Goal: Information Seeking & Learning: Learn about a topic

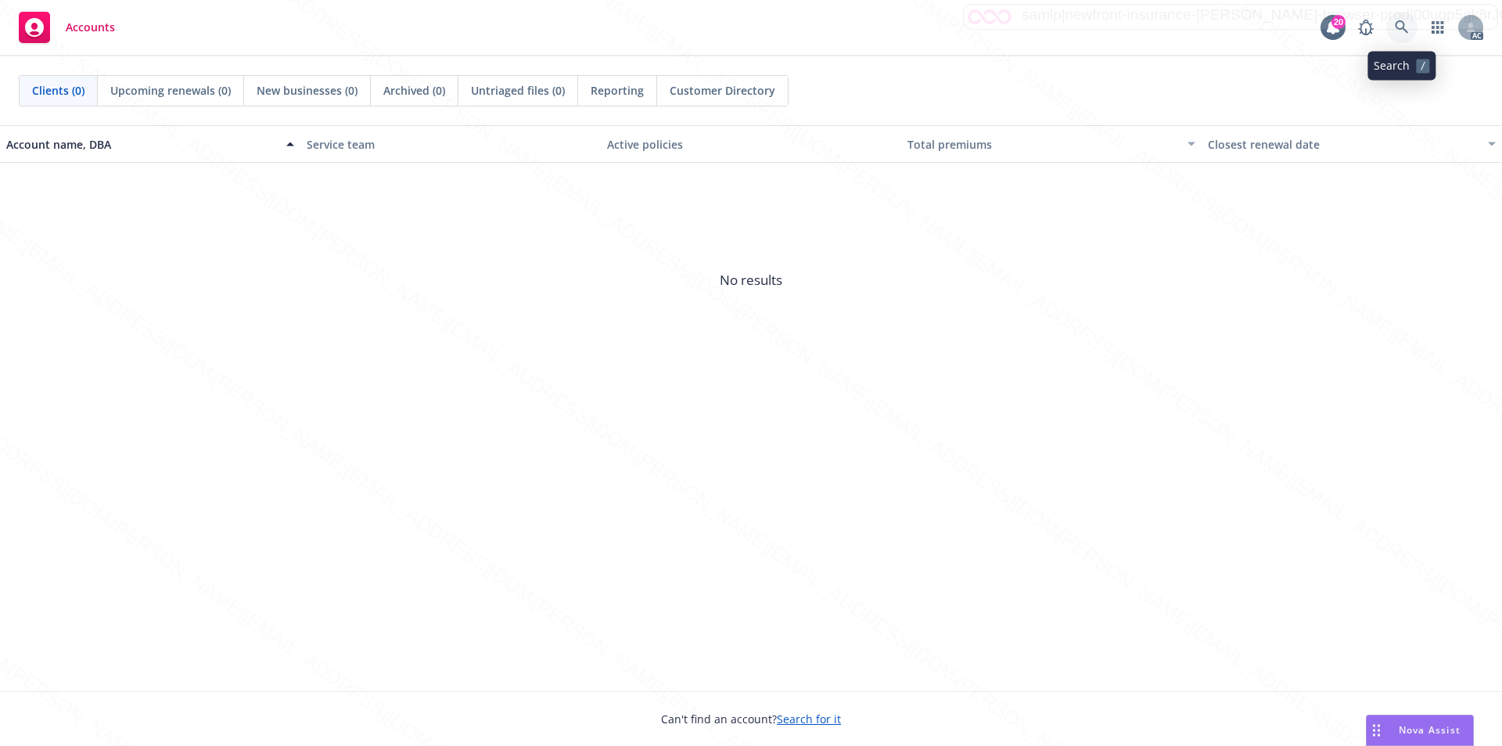
click at [1397, 22] on icon at bounding box center [1401, 26] width 13 height 13
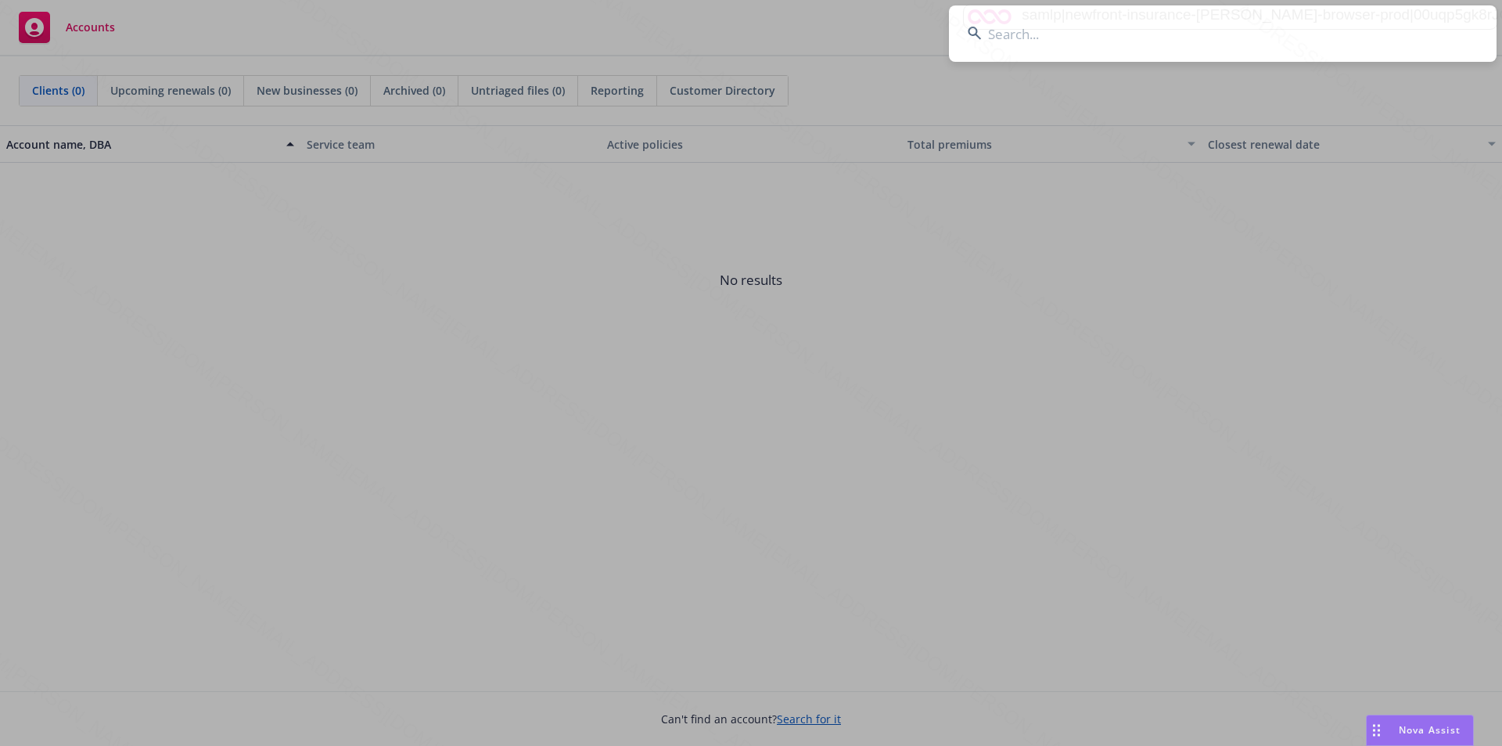
click at [1096, 38] on input at bounding box center [1223, 33] width 548 height 56
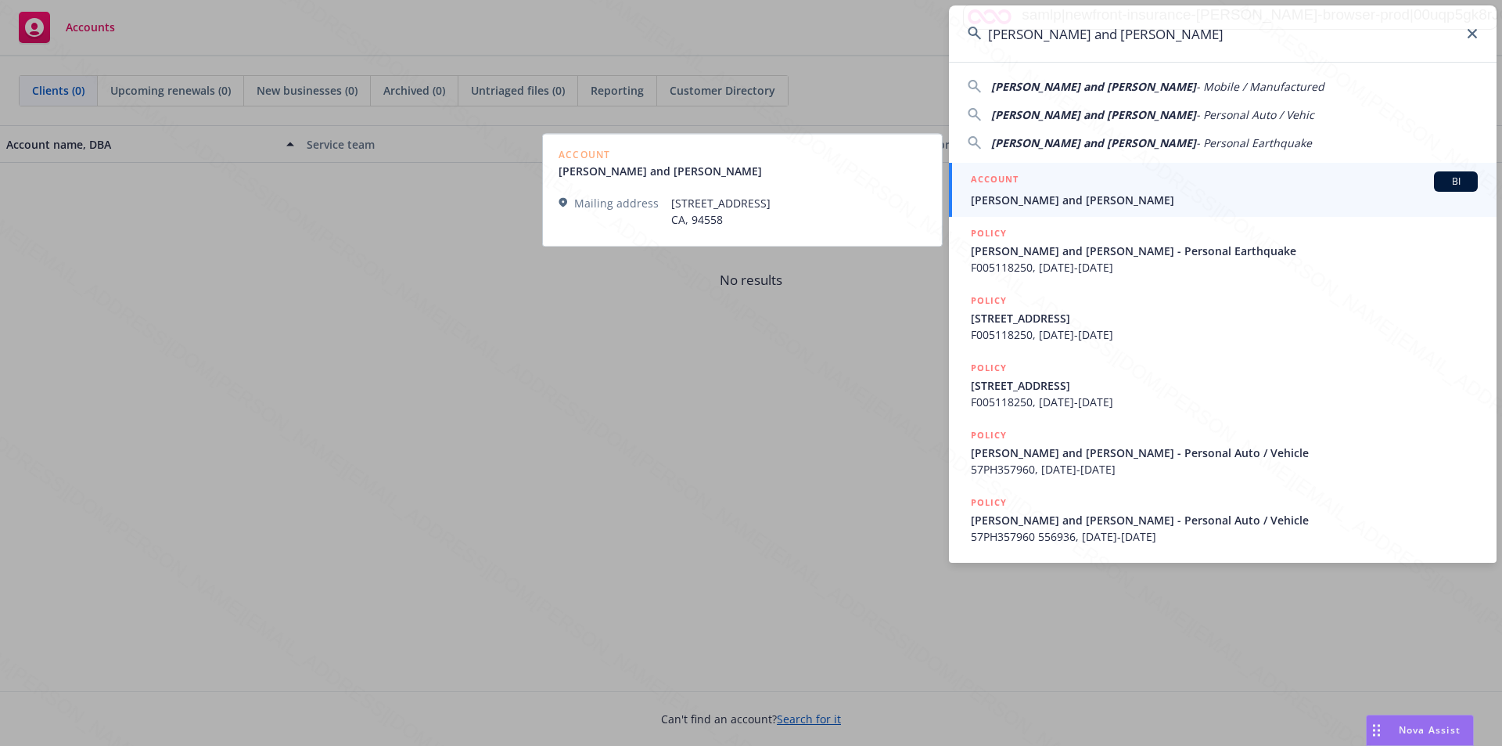
type input "[PERSON_NAME] and [PERSON_NAME]"
click at [1044, 197] on span "[PERSON_NAME] and [PERSON_NAME]" at bounding box center [1224, 200] width 507 height 16
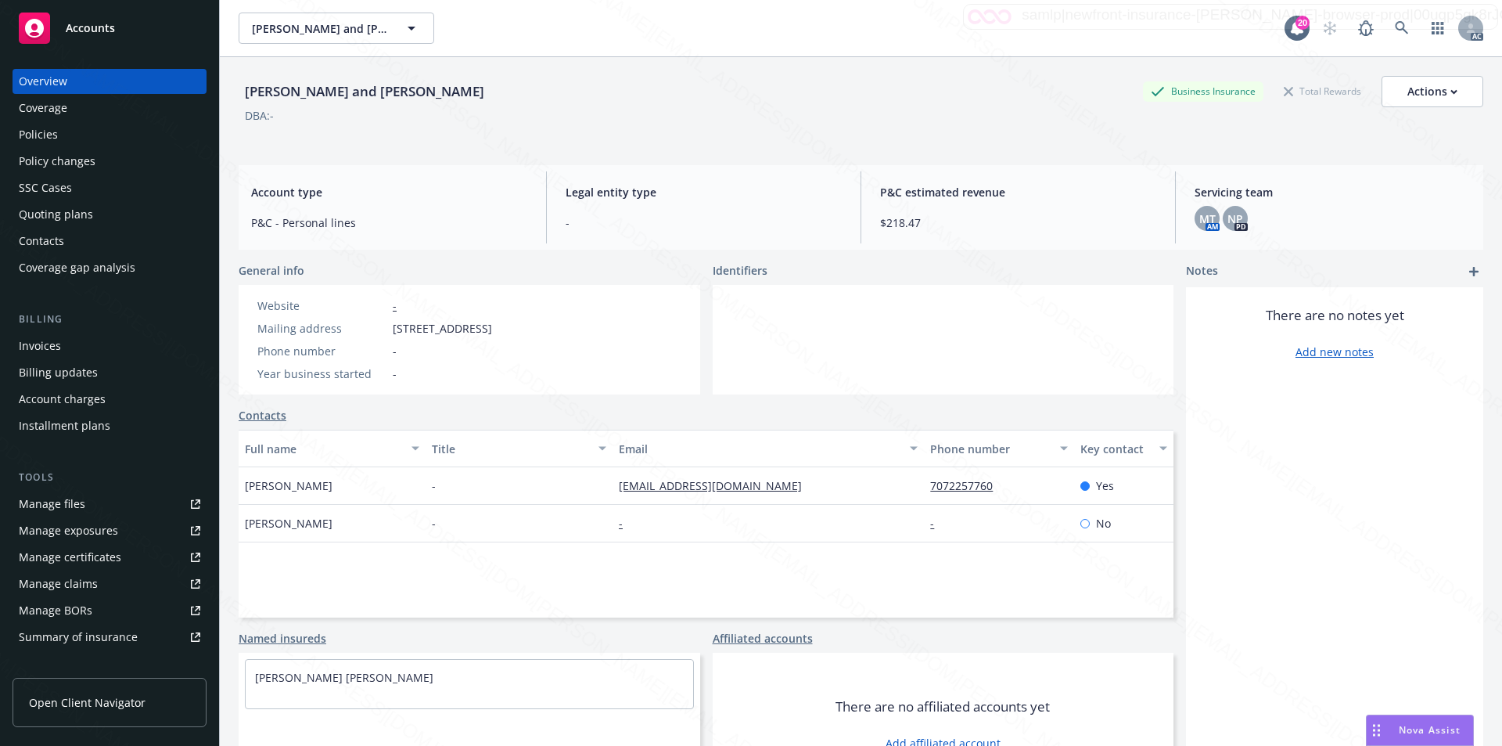
click at [45, 135] on div "Policies" at bounding box center [38, 134] width 39 height 25
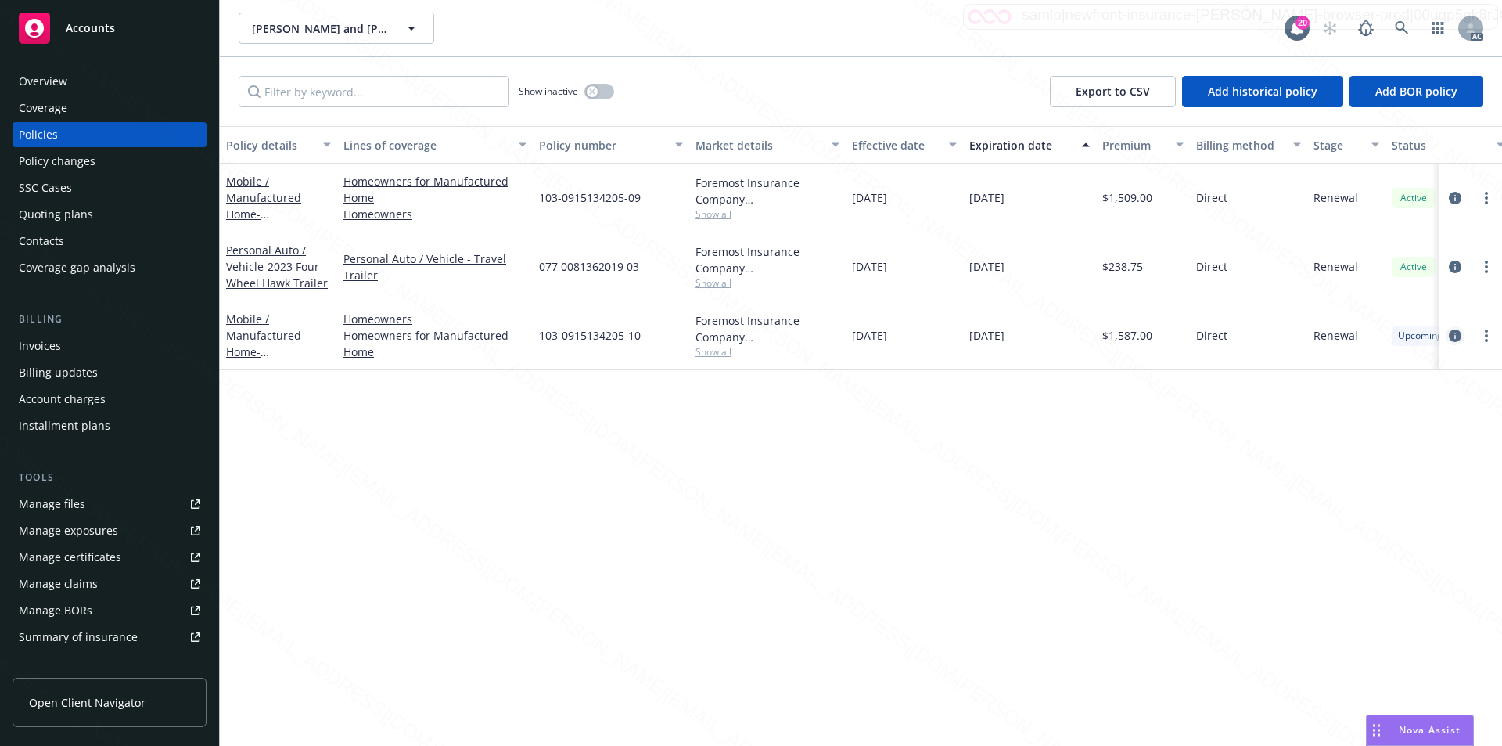
click at [1456, 335] on icon "circleInformation" at bounding box center [1455, 335] width 13 height 13
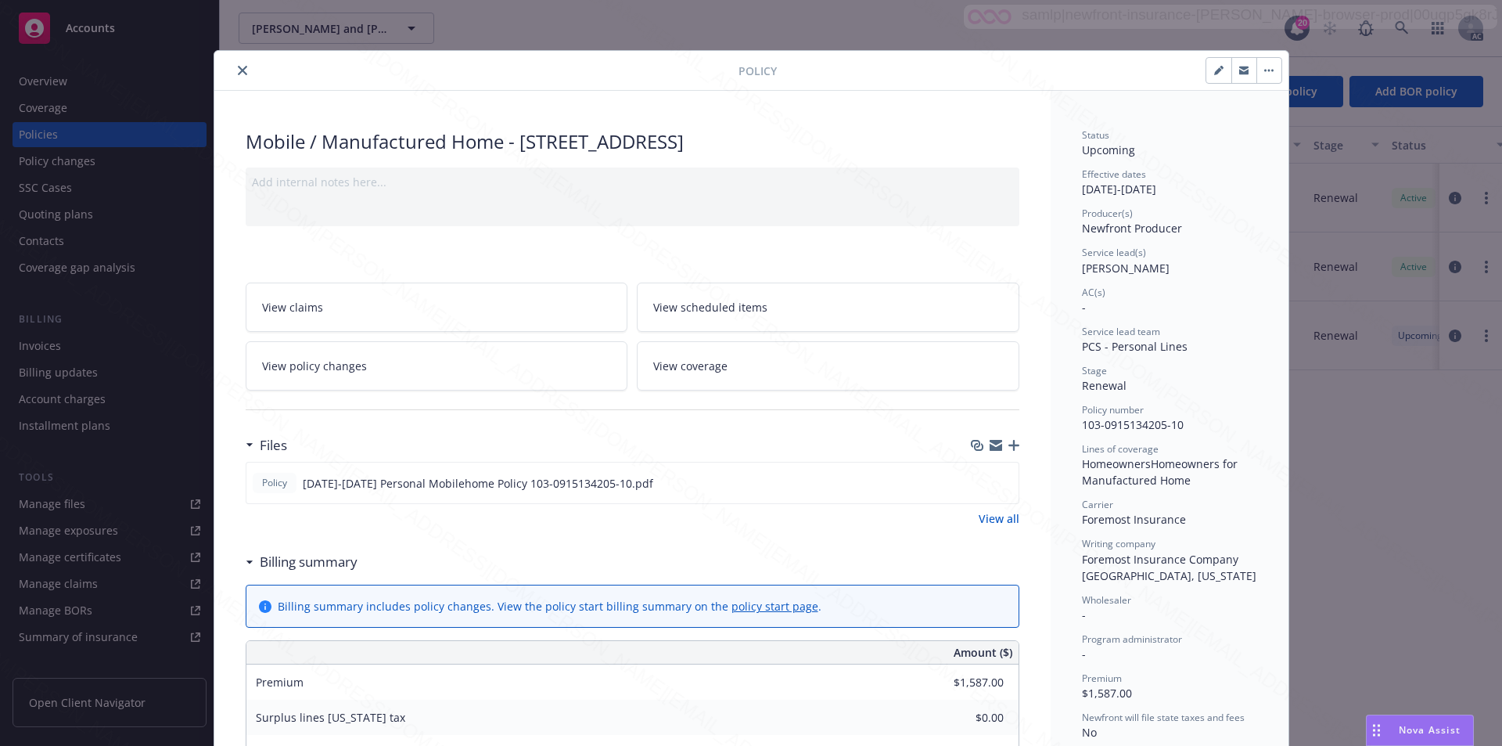
drag, startPoint x: 1073, startPoint y: 560, endPoint x: 1200, endPoint y: 573, distance: 127.4
copy span "Foremost Insurance Company [GEOGRAPHIC_DATA], [US_STATE]"
click at [752, 305] on span "View scheduled items" at bounding box center [710, 307] width 114 height 16
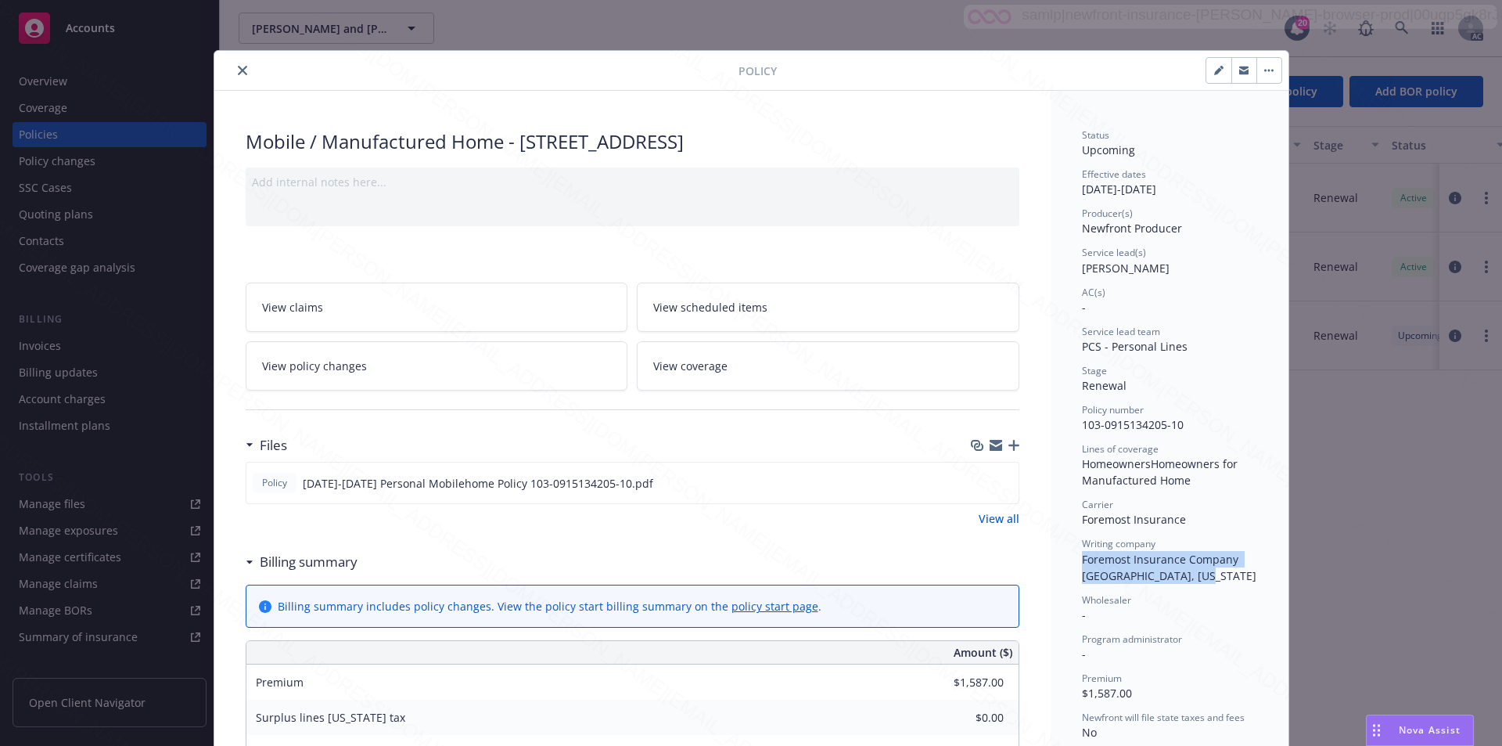
click at [750, 355] on link "View coverage" at bounding box center [828, 365] width 383 height 49
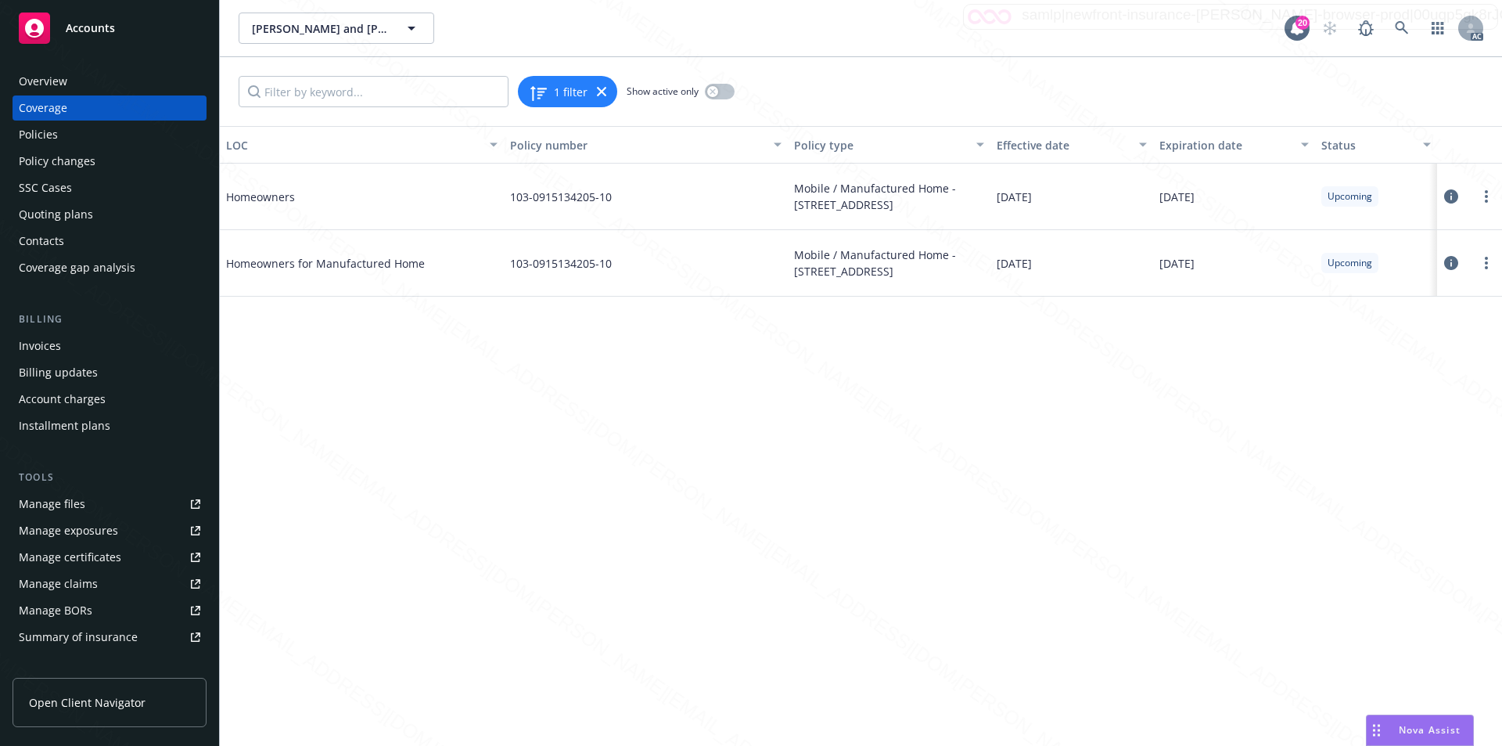
click at [1450, 261] on icon at bounding box center [1451, 263] width 14 height 14
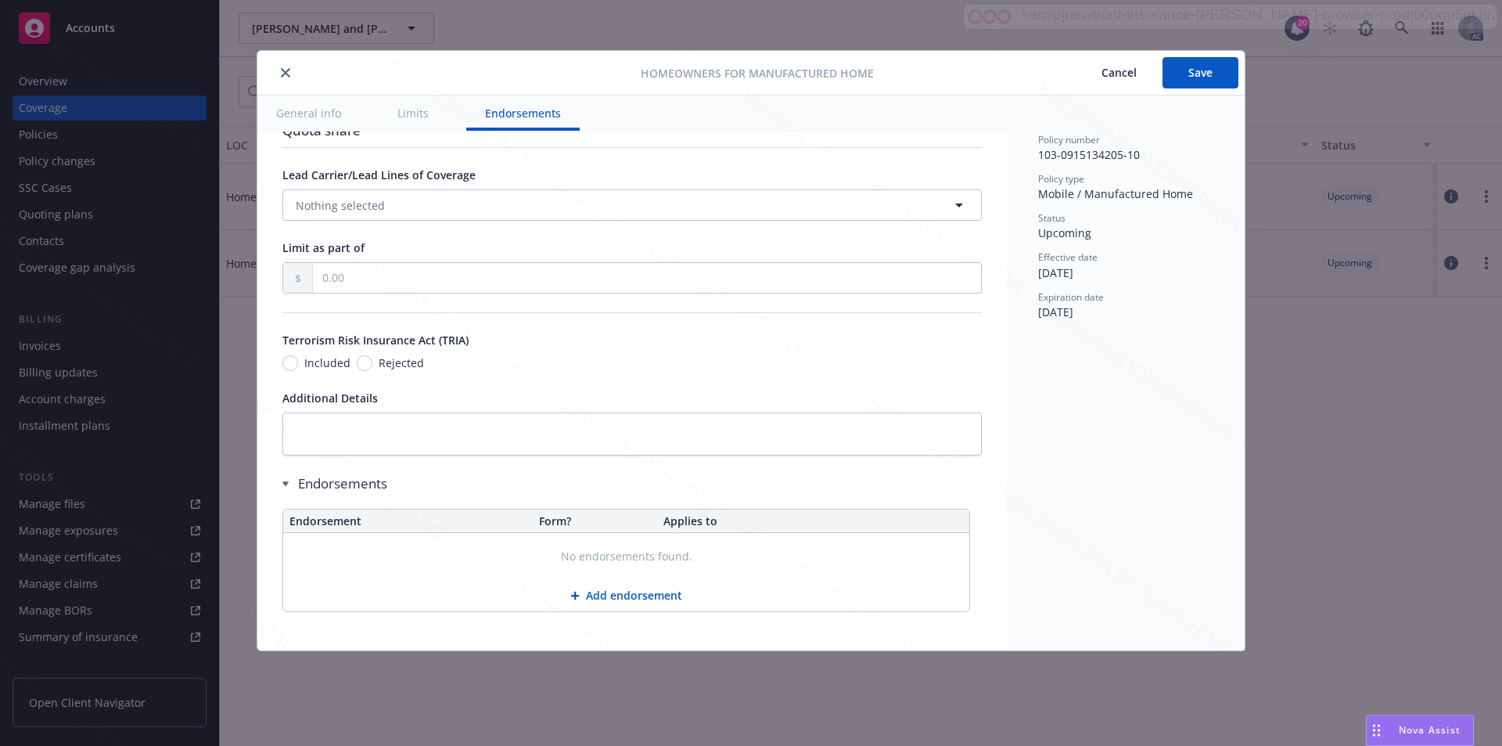
scroll to position [818, 0]
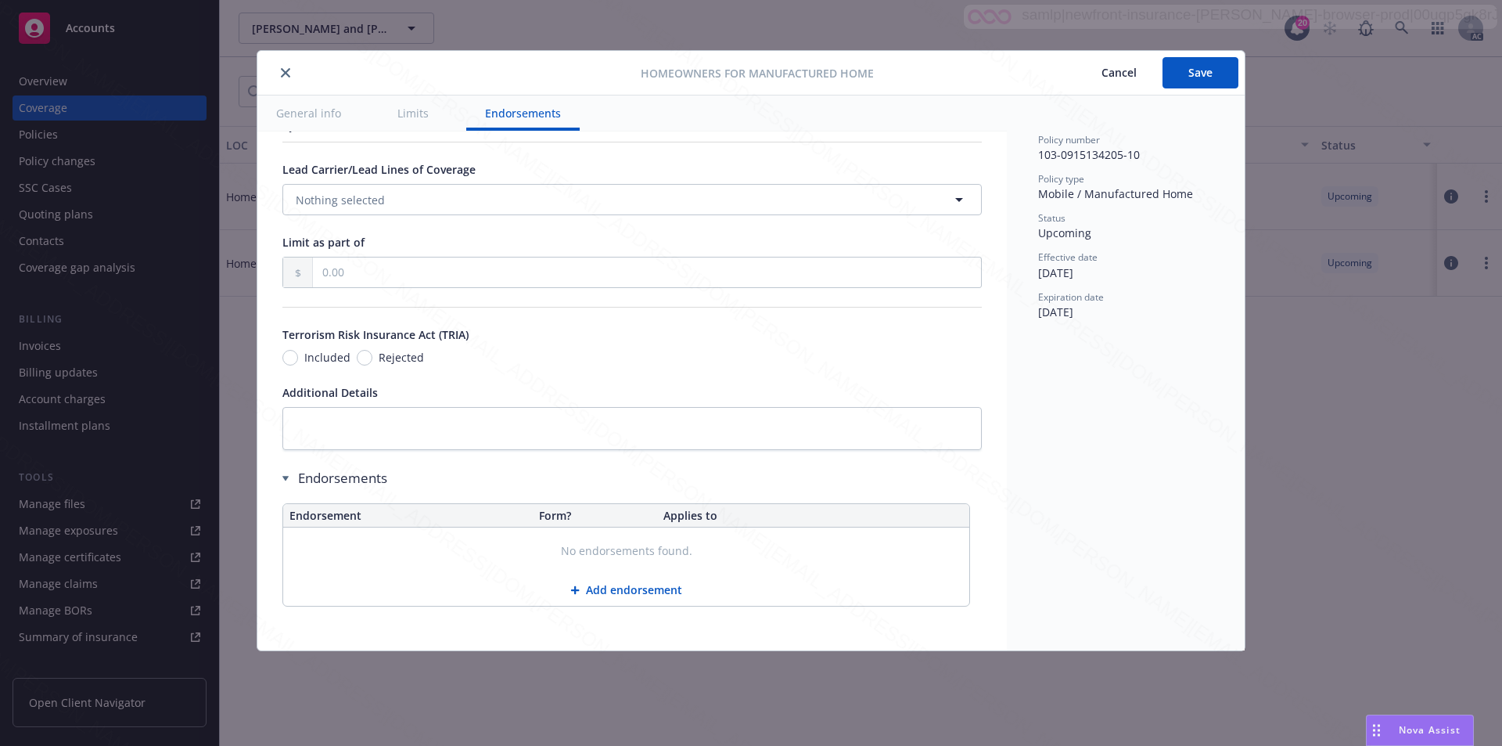
click at [284, 74] on icon "close" at bounding box center [285, 72] width 9 height 9
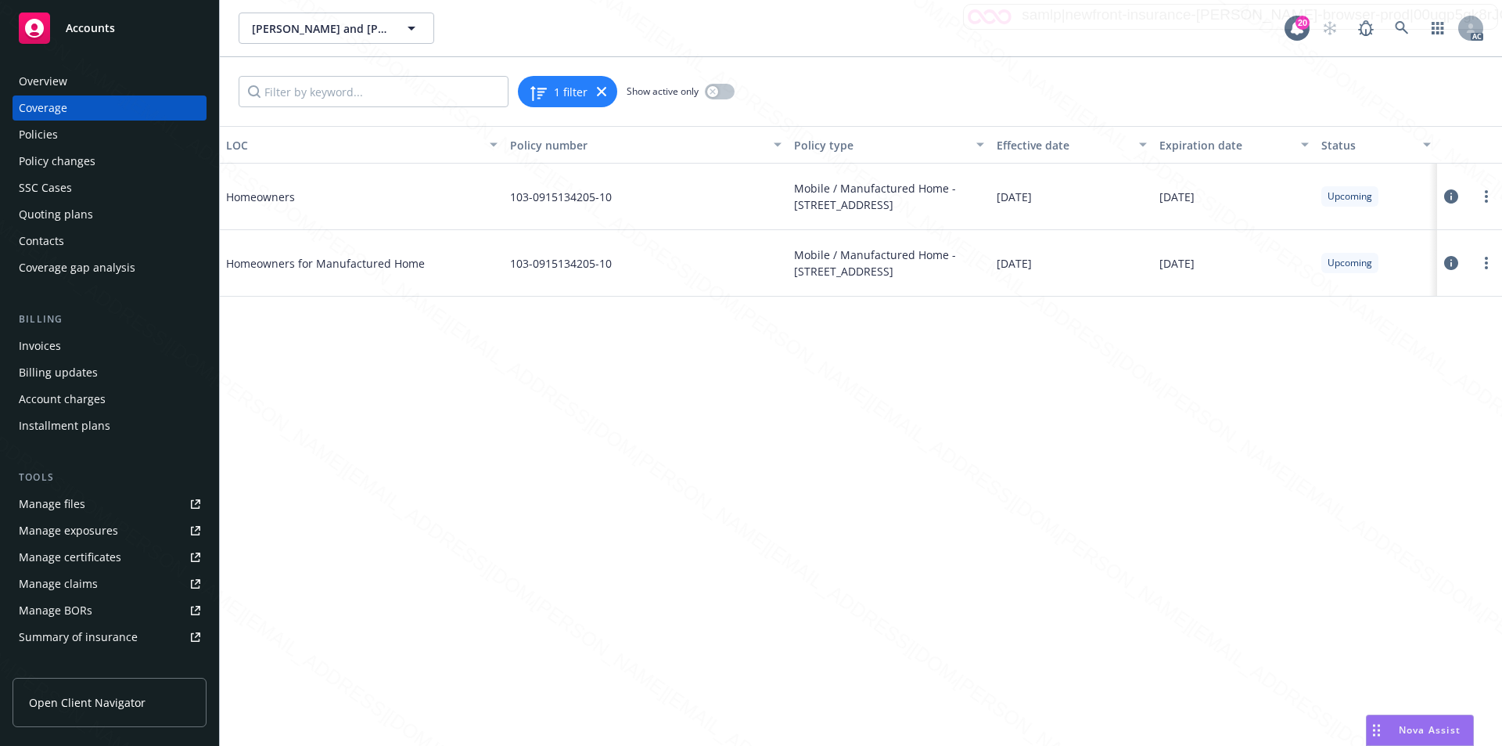
click at [56, 135] on div "Policies" at bounding box center [38, 134] width 39 height 25
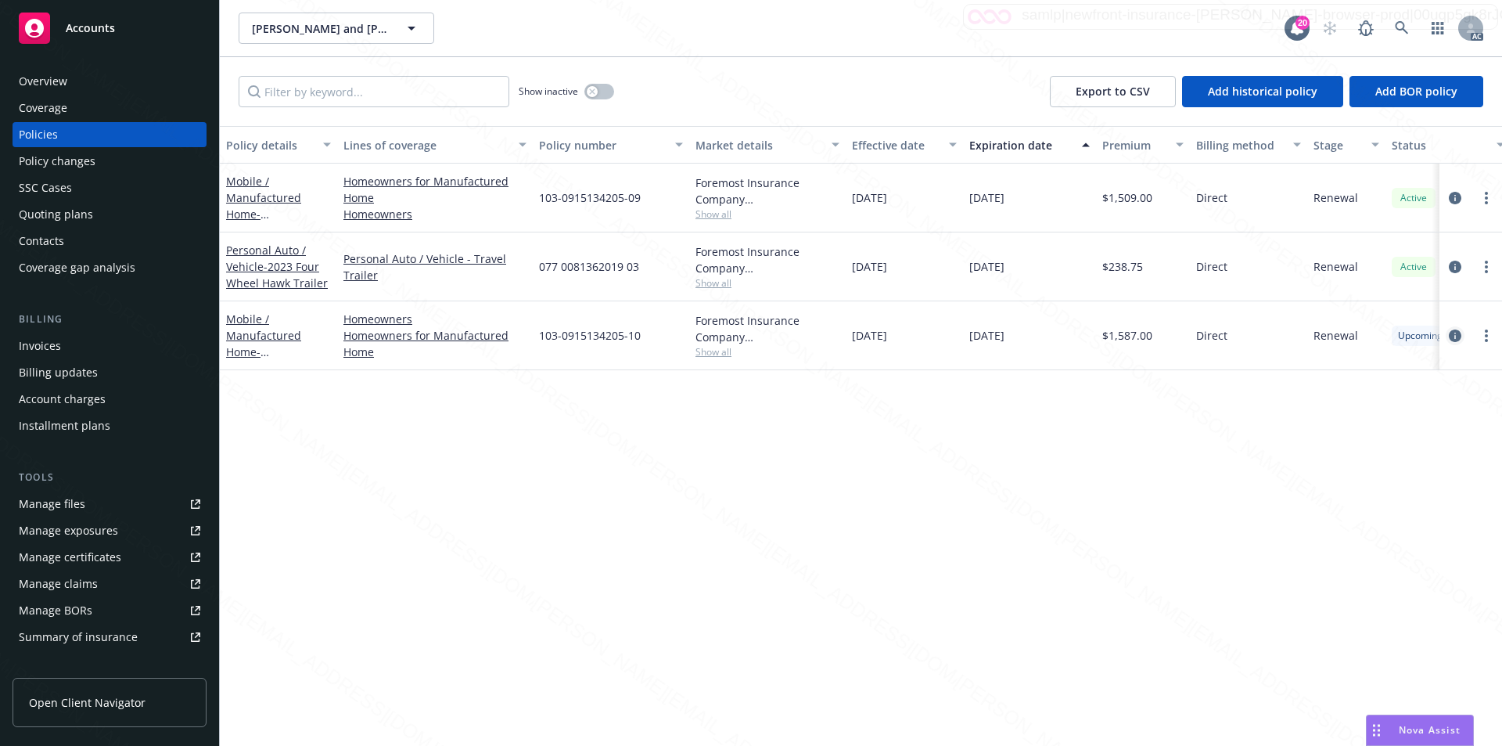
click at [1454, 336] on icon "circleInformation" at bounding box center [1455, 335] width 13 height 13
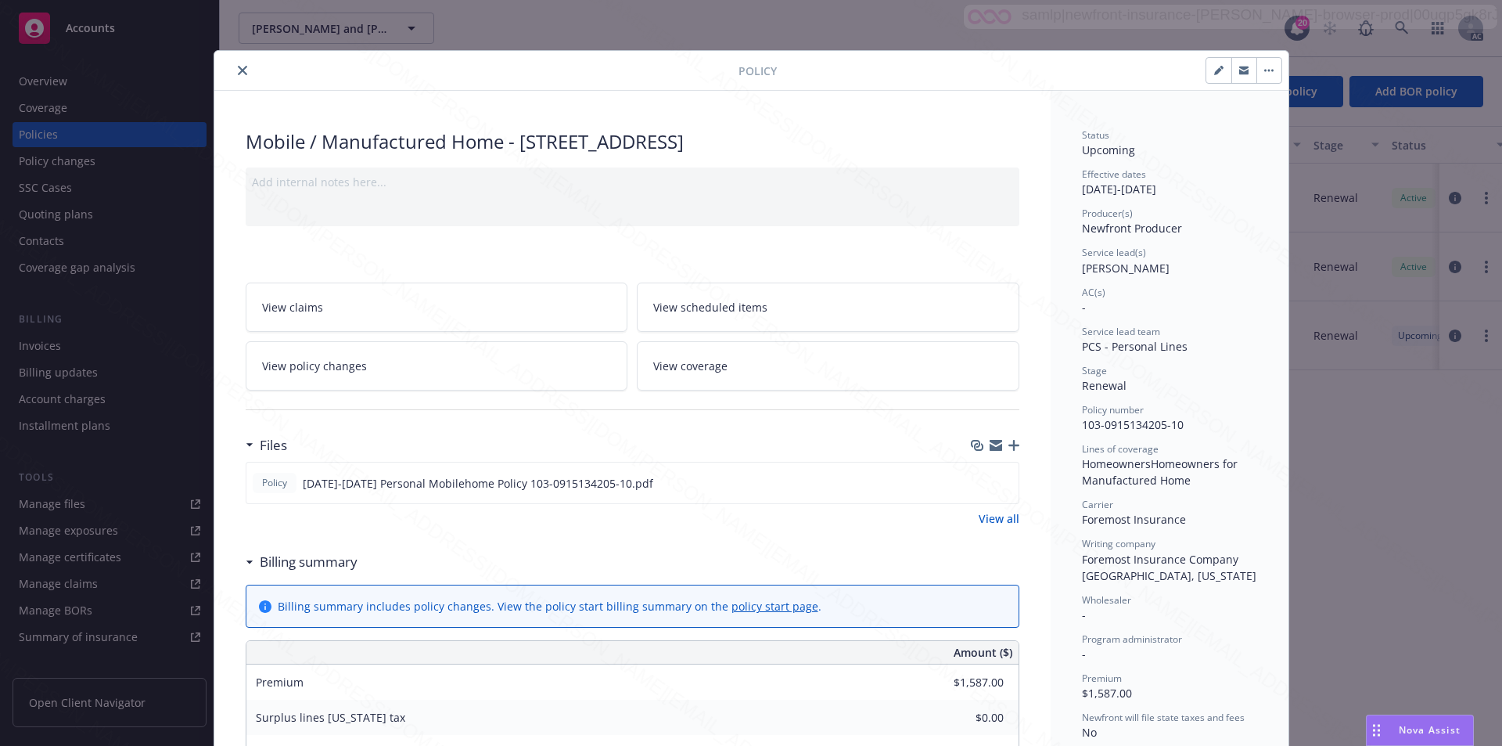
scroll to position [47, 0]
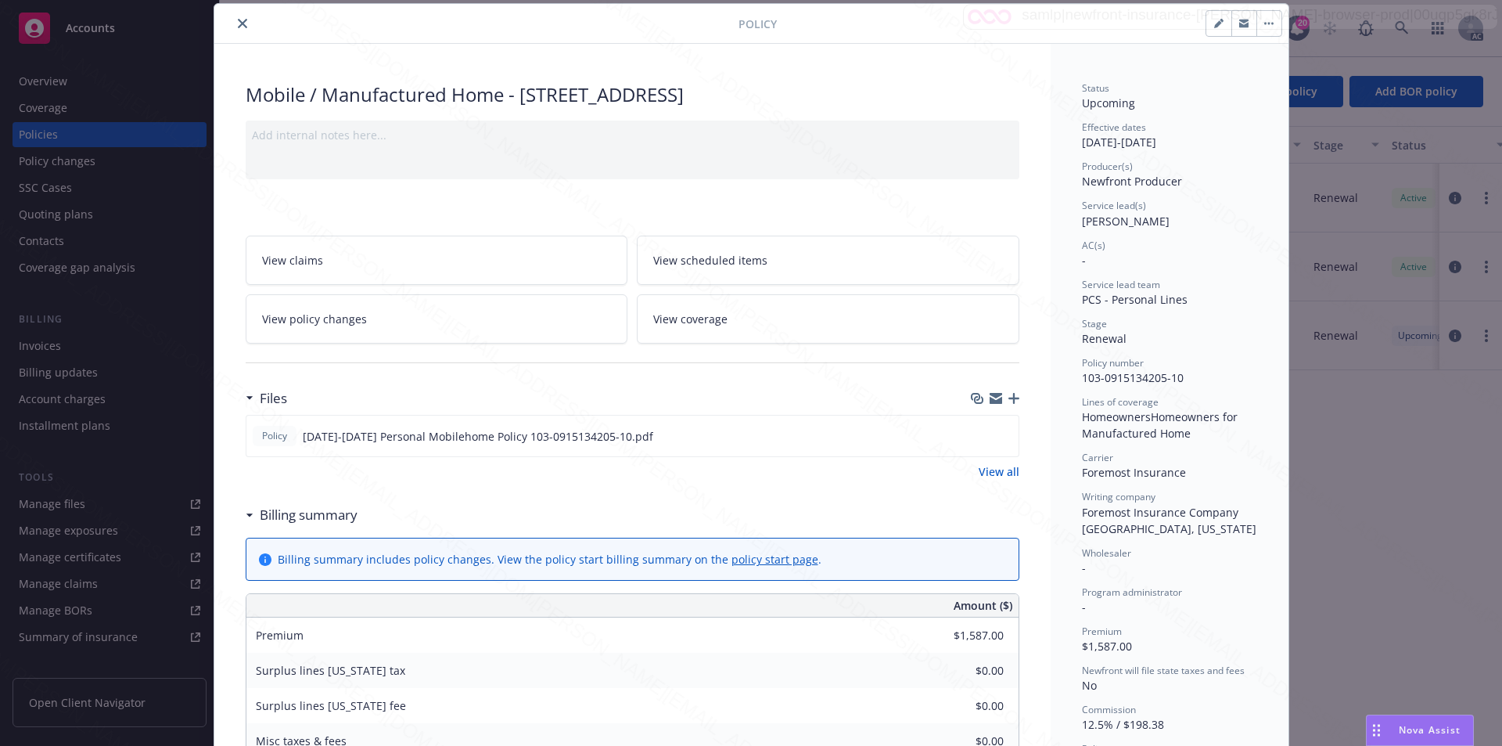
click at [731, 311] on link "View coverage" at bounding box center [828, 318] width 383 height 49
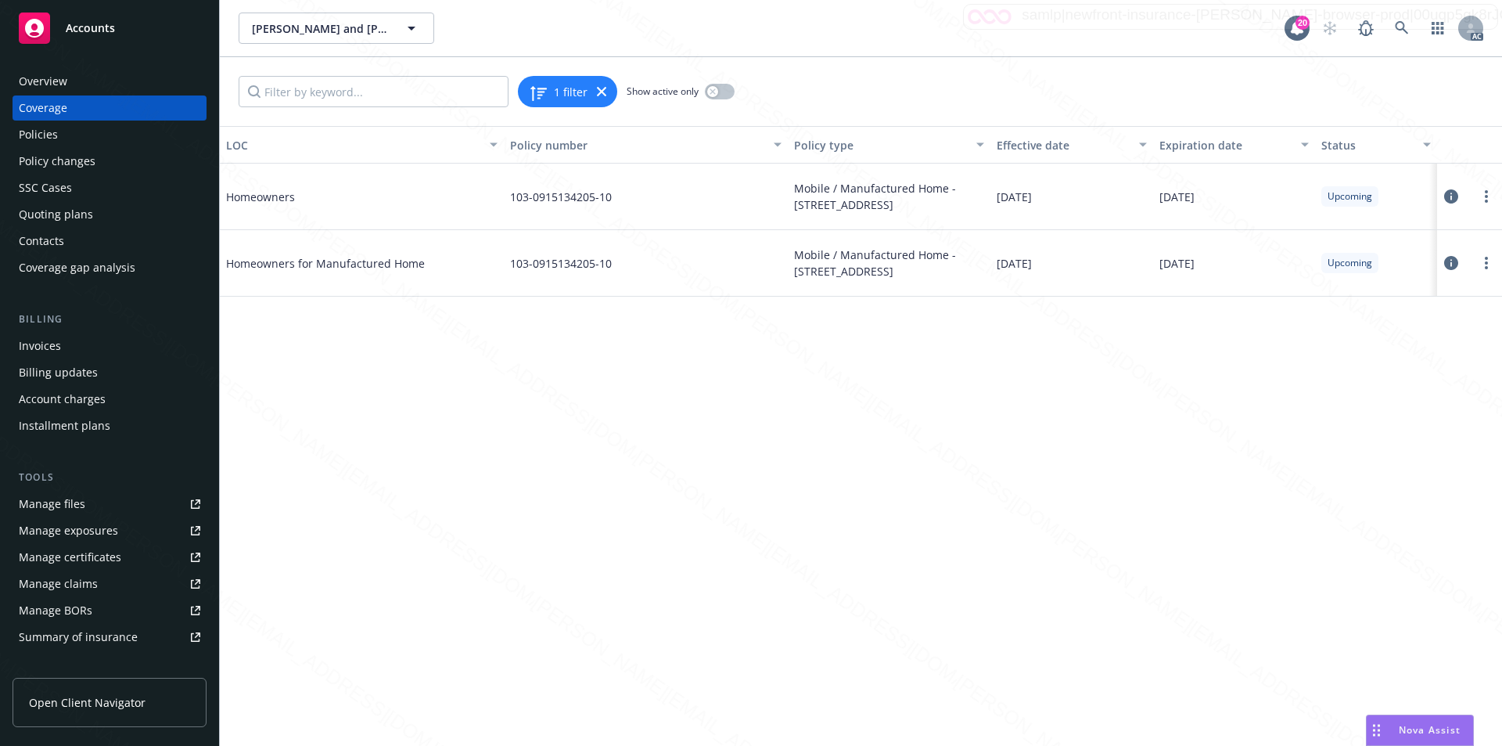
click at [1450, 194] on icon at bounding box center [1451, 196] width 14 height 14
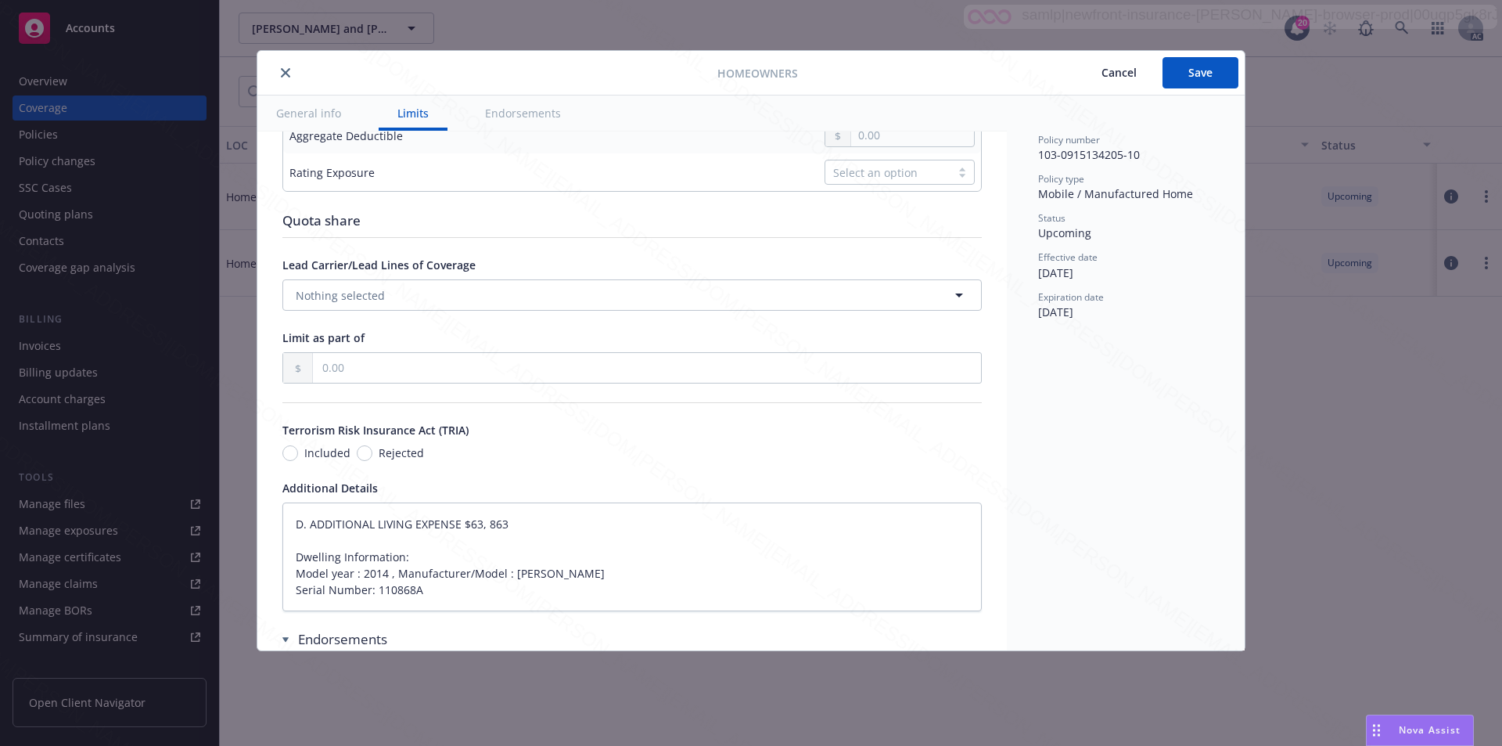
type textarea "x"
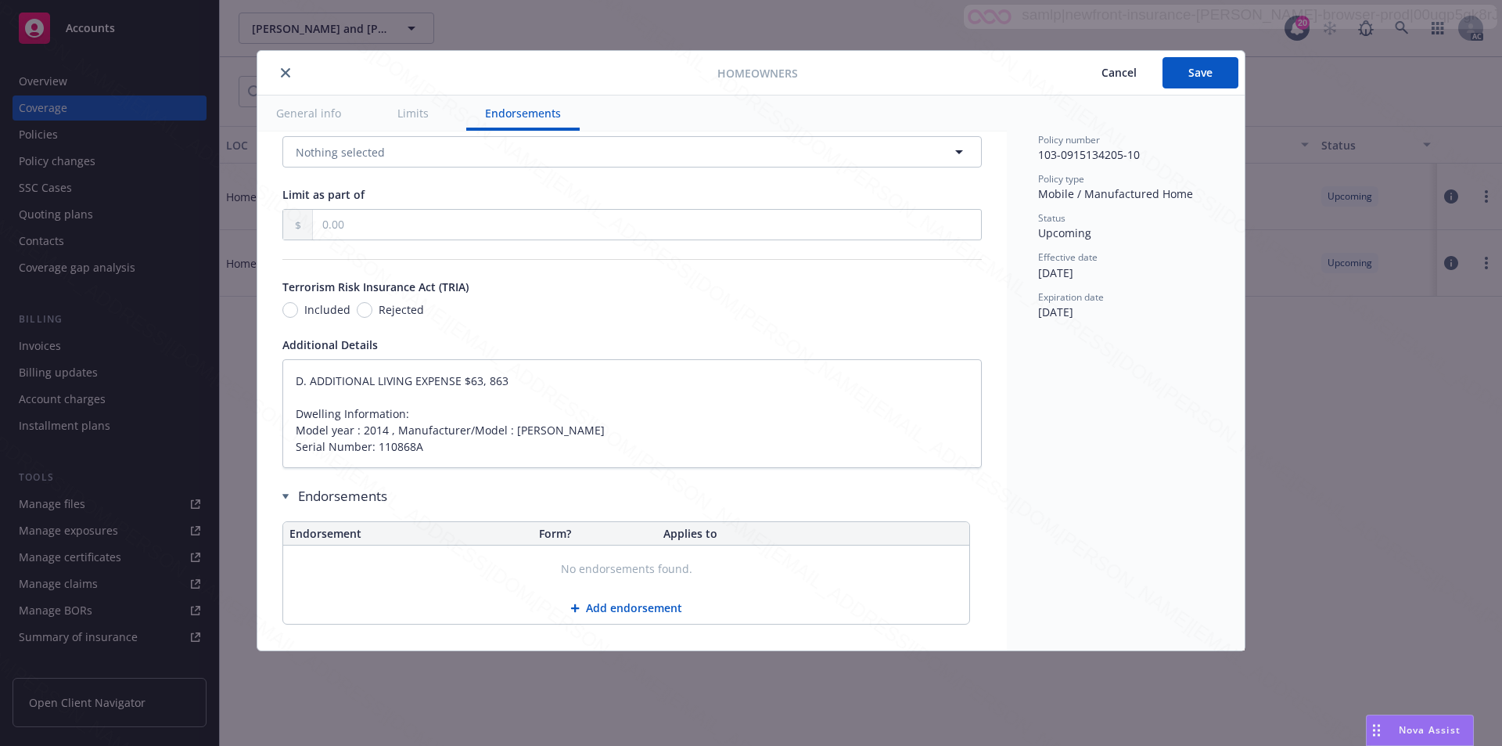
scroll to position [853, 0]
click at [296, 74] on div at bounding box center [491, 72] width 454 height 19
click at [285, 74] on icon "close" at bounding box center [285, 72] width 9 height 9
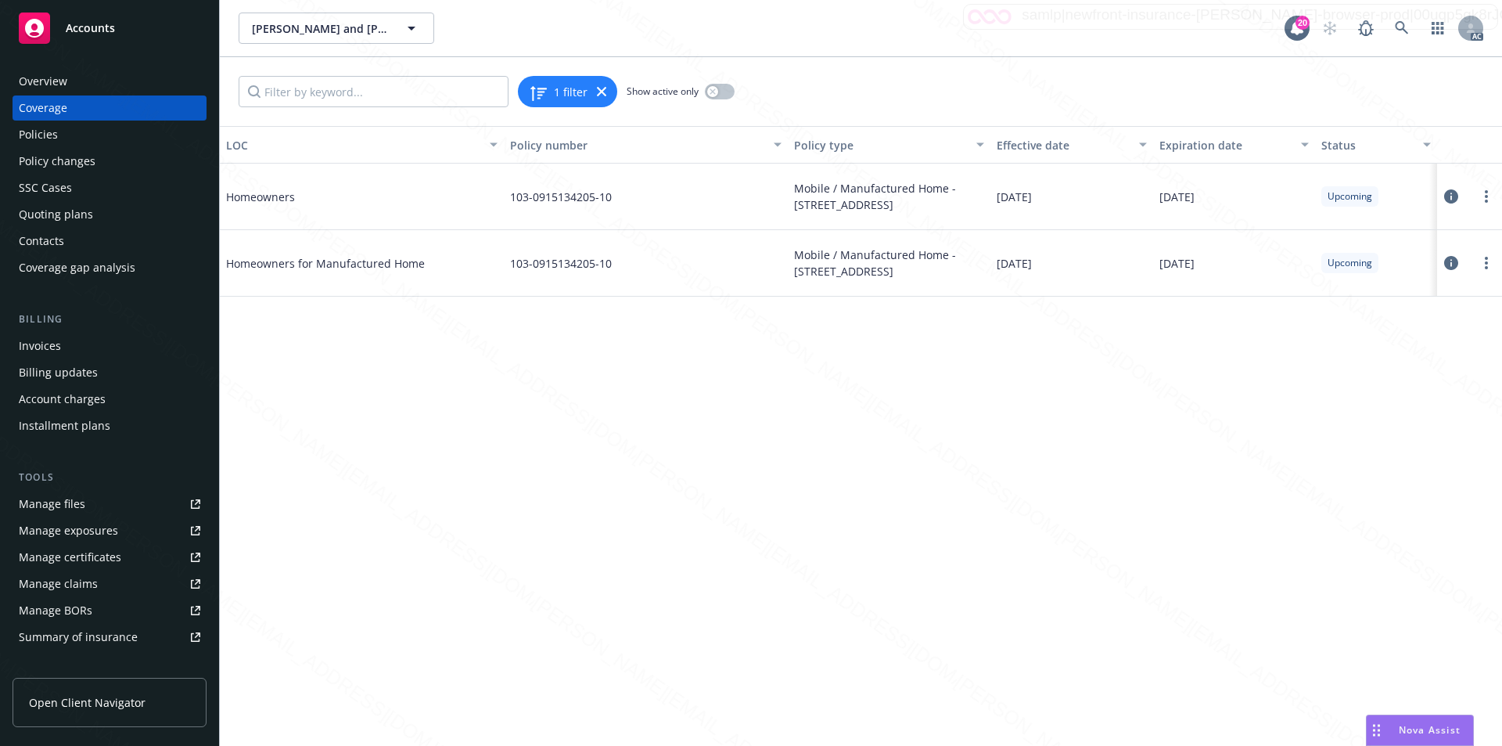
click at [97, 33] on span "Accounts" at bounding box center [90, 28] width 49 height 13
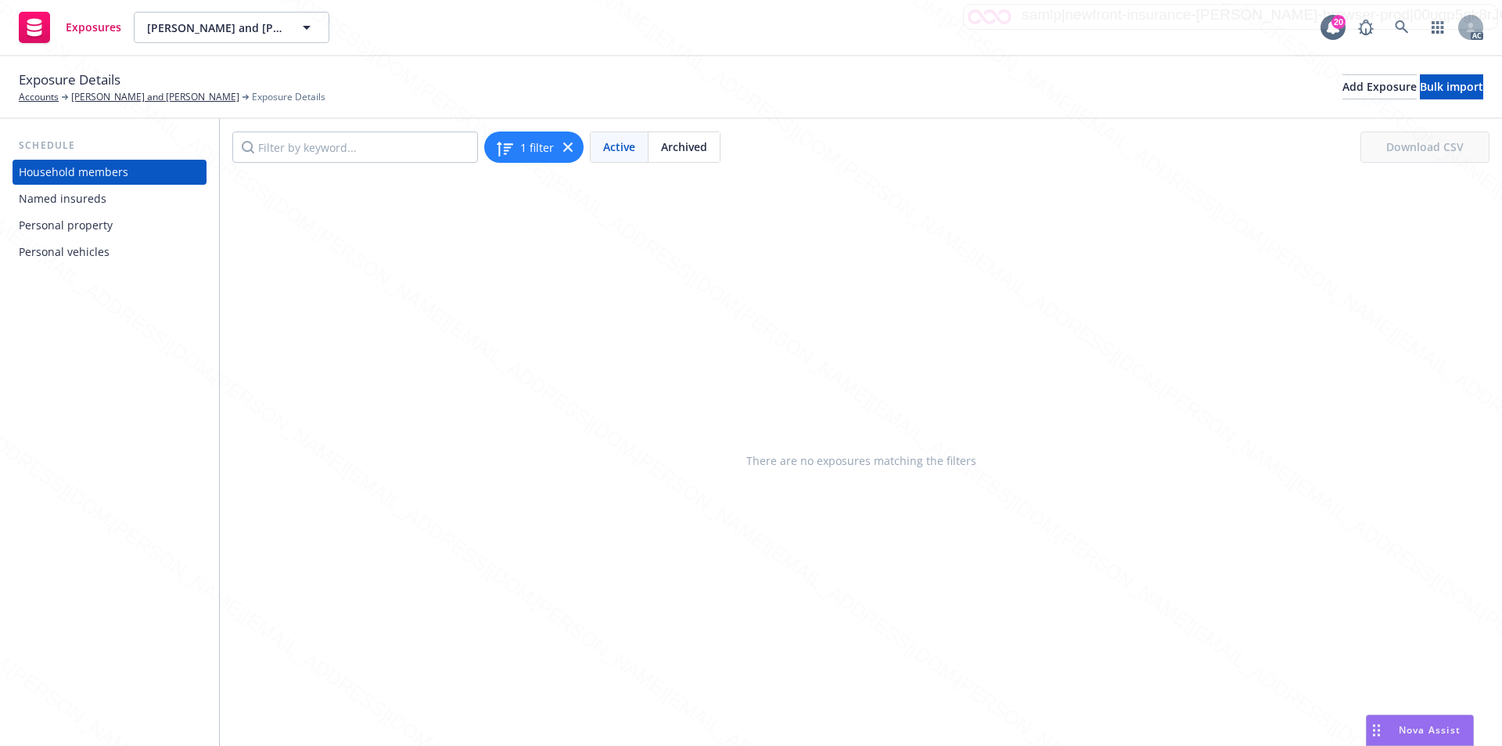
click at [63, 218] on div "Personal property" at bounding box center [66, 225] width 94 height 25
